Goal: Task Accomplishment & Management: Use online tool/utility

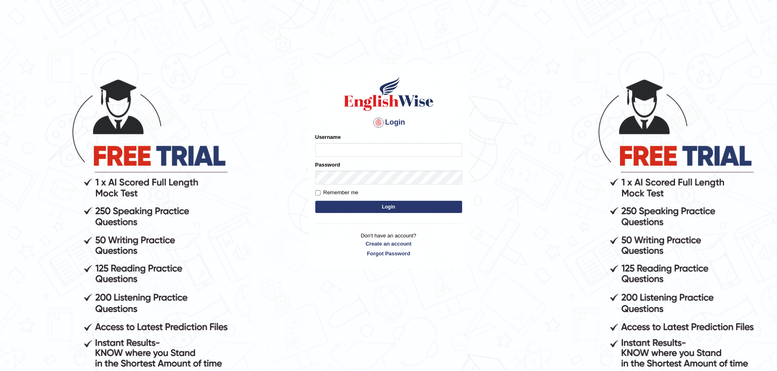
click at [336, 150] on input "Username" at bounding box center [388, 150] width 147 height 14
type input "Aliceenyonam"
click at [315, 201] on button "Login" at bounding box center [388, 207] width 147 height 12
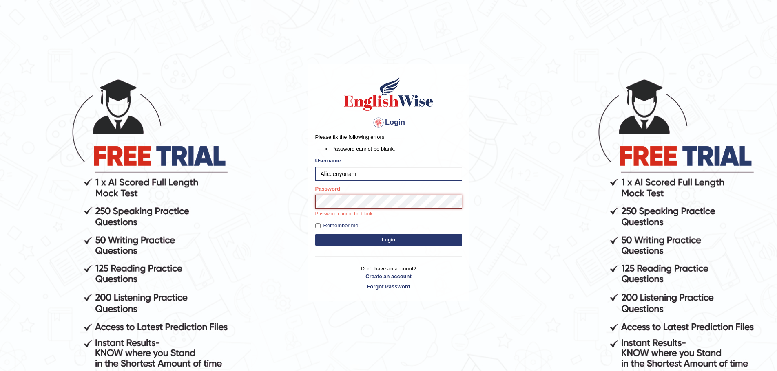
click at [315, 234] on button "Login" at bounding box center [388, 240] width 147 height 12
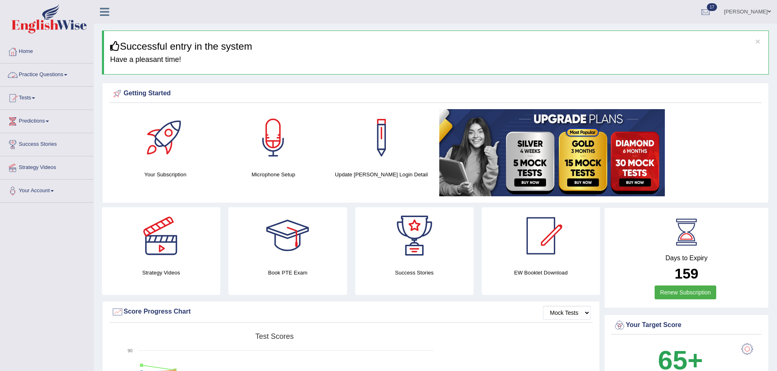
click at [21, 74] on link "Practice Questions" at bounding box center [46, 74] width 93 height 20
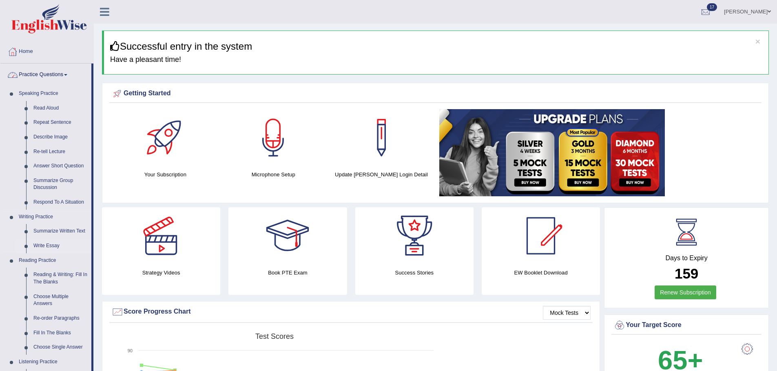
click at [51, 245] on link "Write Essay" at bounding box center [61, 246] width 62 height 15
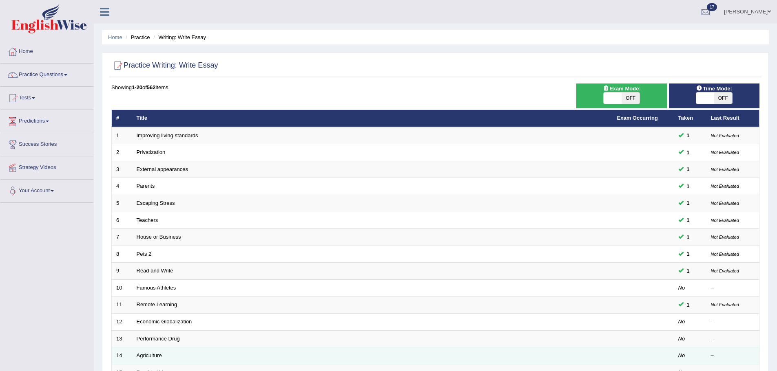
click at [214, 355] on td "Agriculture" at bounding box center [372, 356] width 480 height 17
click at [158, 353] on link "Agriculture" at bounding box center [149, 356] width 25 height 6
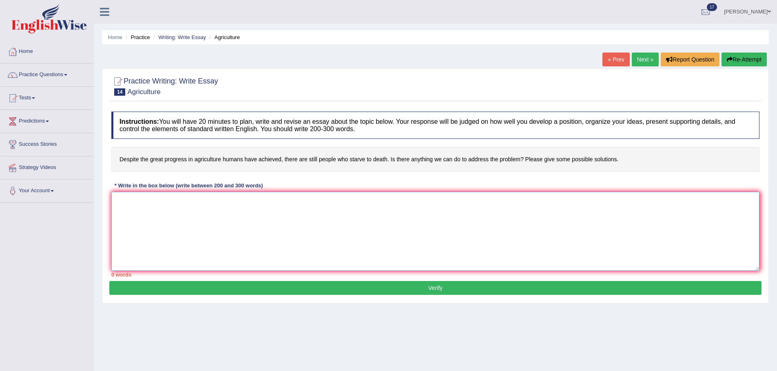
drag, startPoint x: 193, startPoint y: 238, endPoint x: 193, endPoint y: 243, distance: 4.9
click at [193, 243] on textarea at bounding box center [435, 231] width 648 height 79
drag, startPoint x: 192, startPoint y: 230, endPoint x: 188, endPoint y: 231, distance: 4.3
click at [188, 231] on textarea at bounding box center [435, 231] width 648 height 79
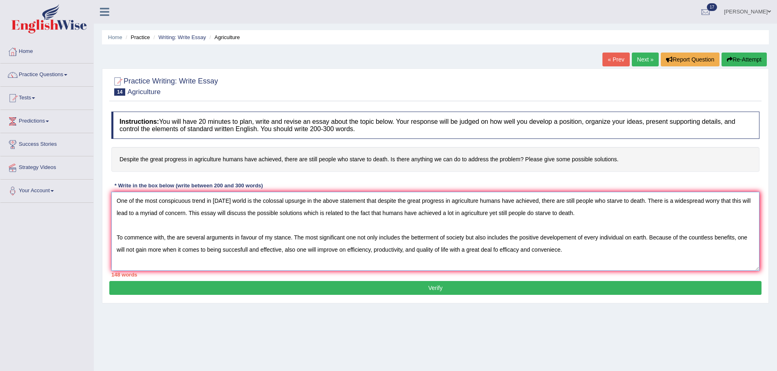
type textarea "One of the most conspicuous trend in today's world is the colossal upsurge in t…"
